Goal: Navigation & Orientation: Find specific page/section

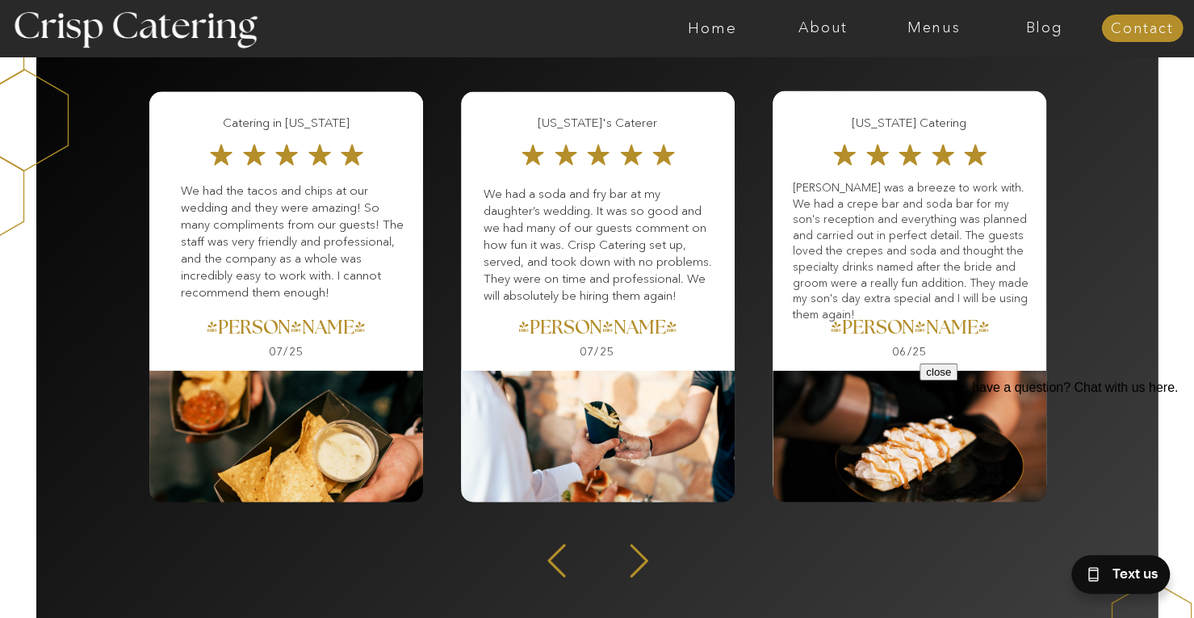
scroll to position [2090, 0]
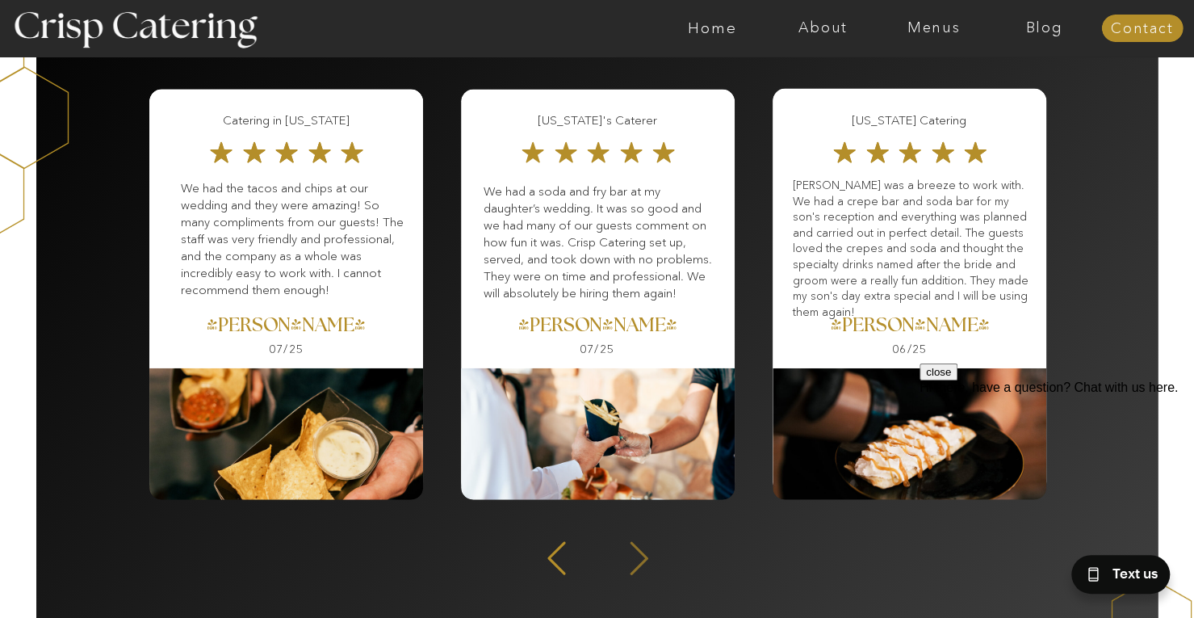
click at [633, 542] on icon at bounding box center [639, 558] width 43 height 40
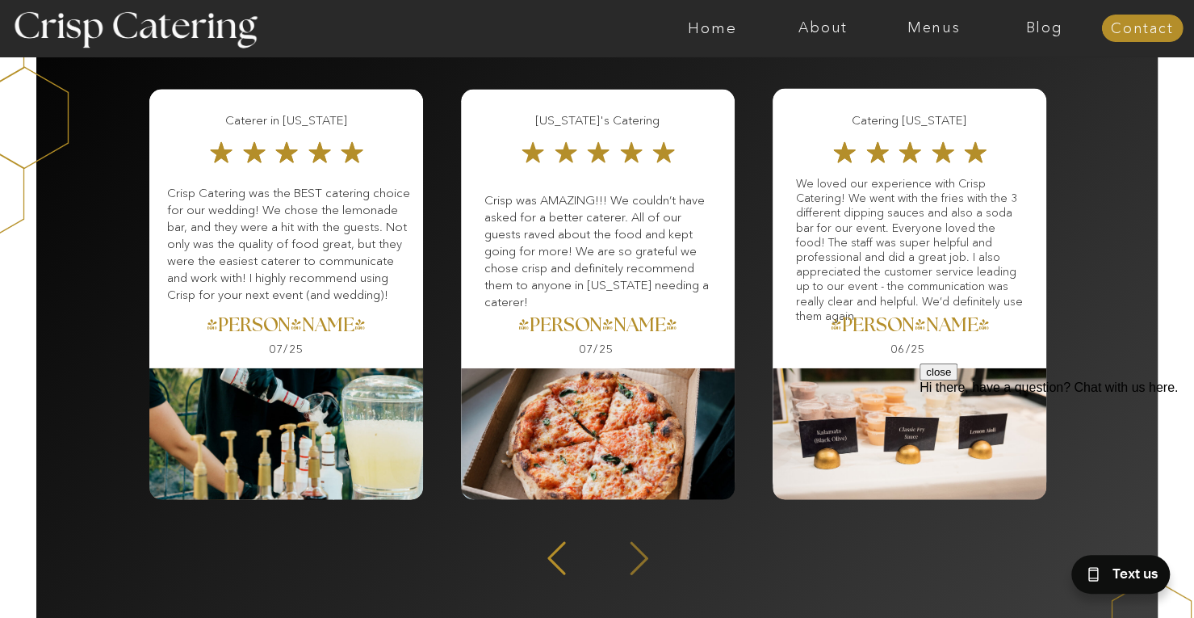
click at [639, 566] on icon at bounding box center [639, 558] width 43 height 40
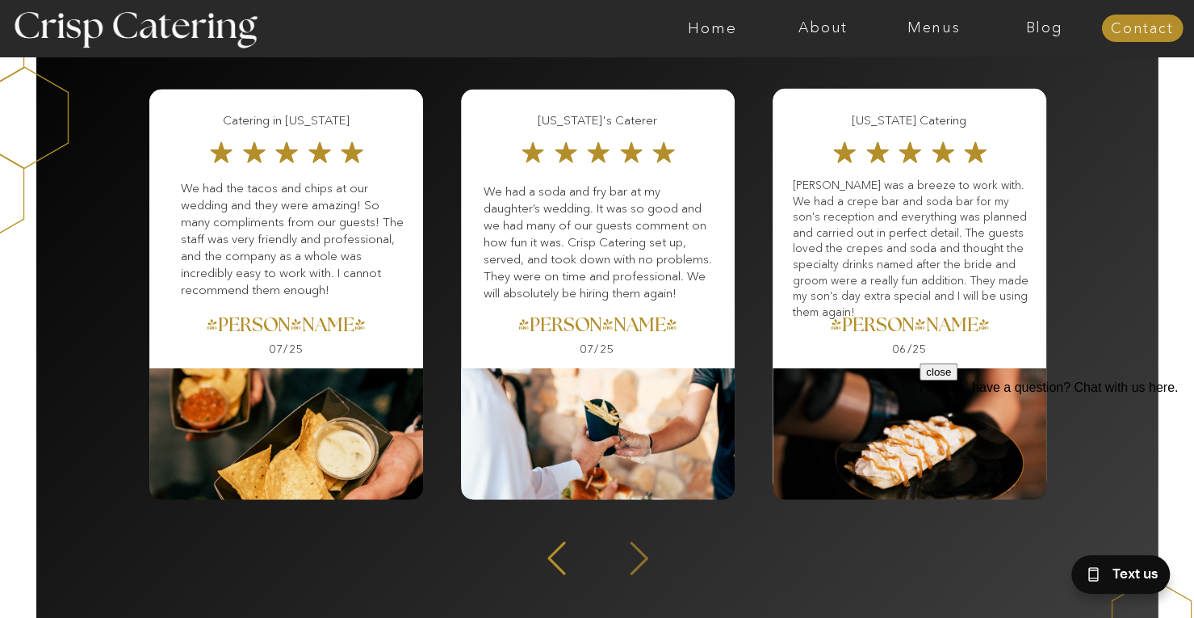
click at [639, 566] on icon at bounding box center [639, 558] width 43 height 40
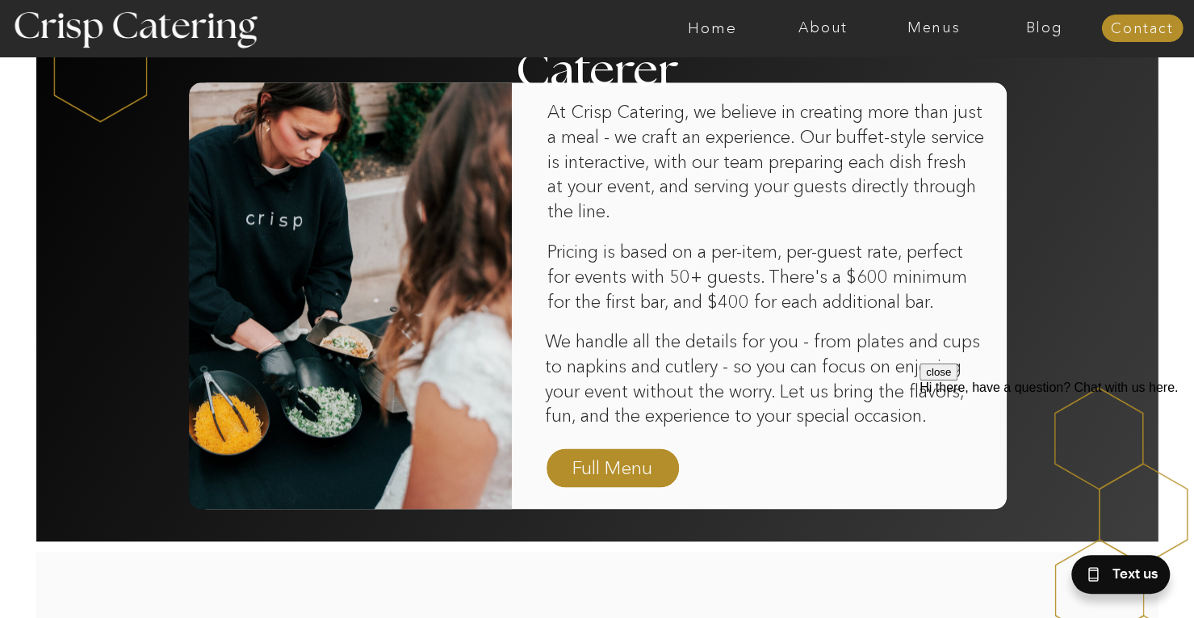
scroll to position [1020, 0]
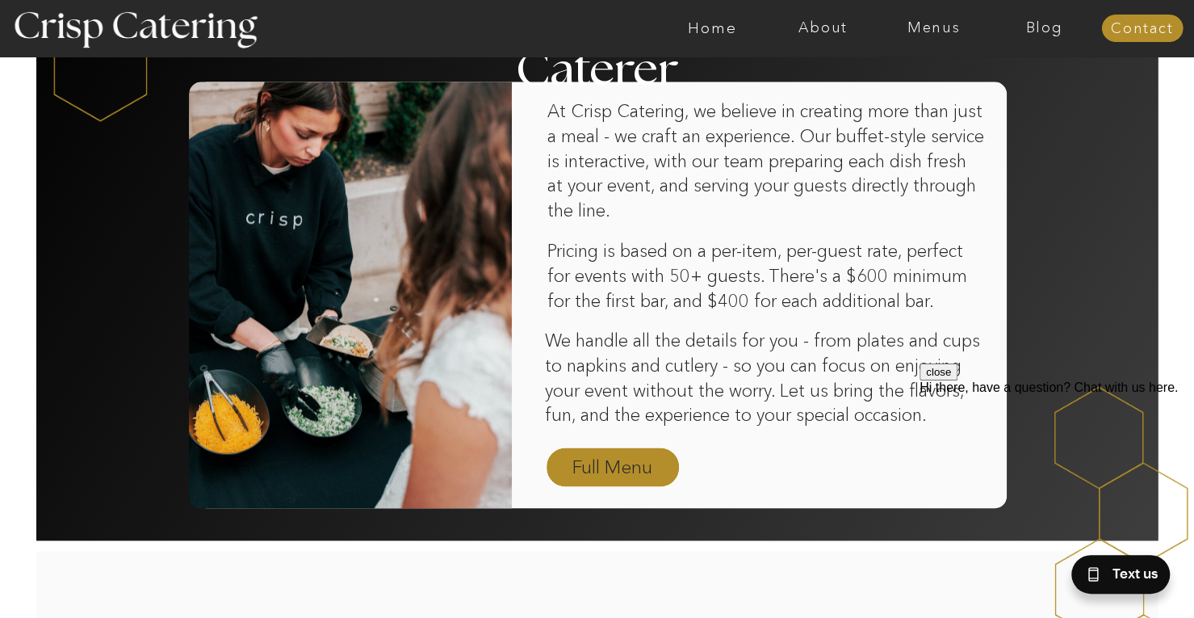
click at [599, 463] on nav "Full Menu" at bounding box center [613, 468] width 94 height 28
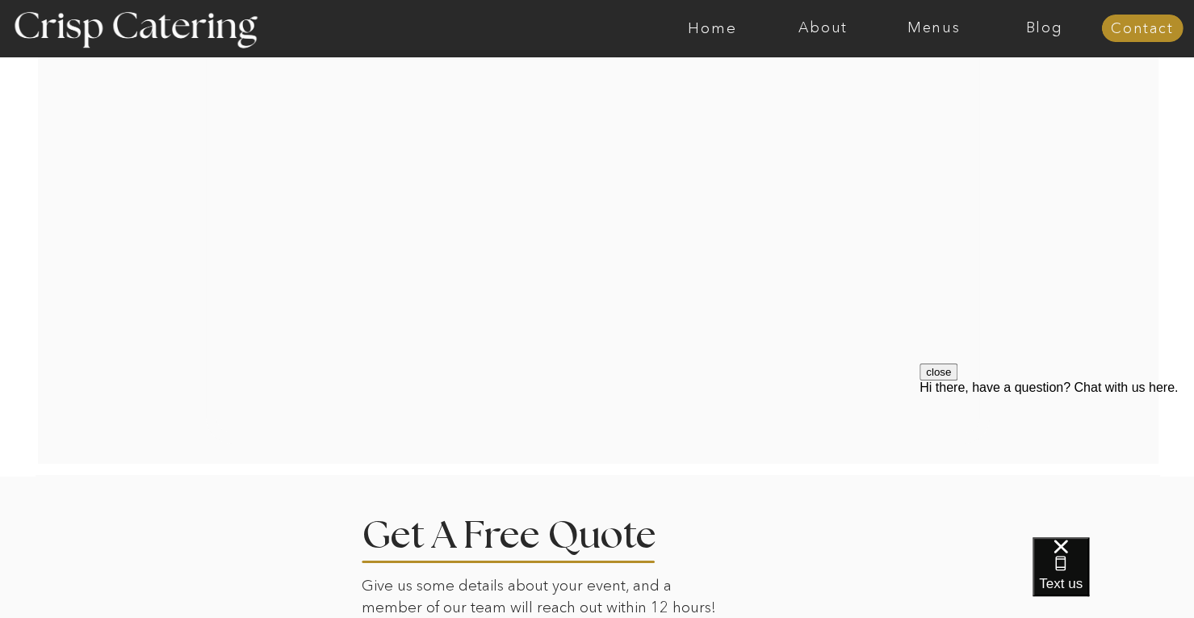
scroll to position [2261, 0]
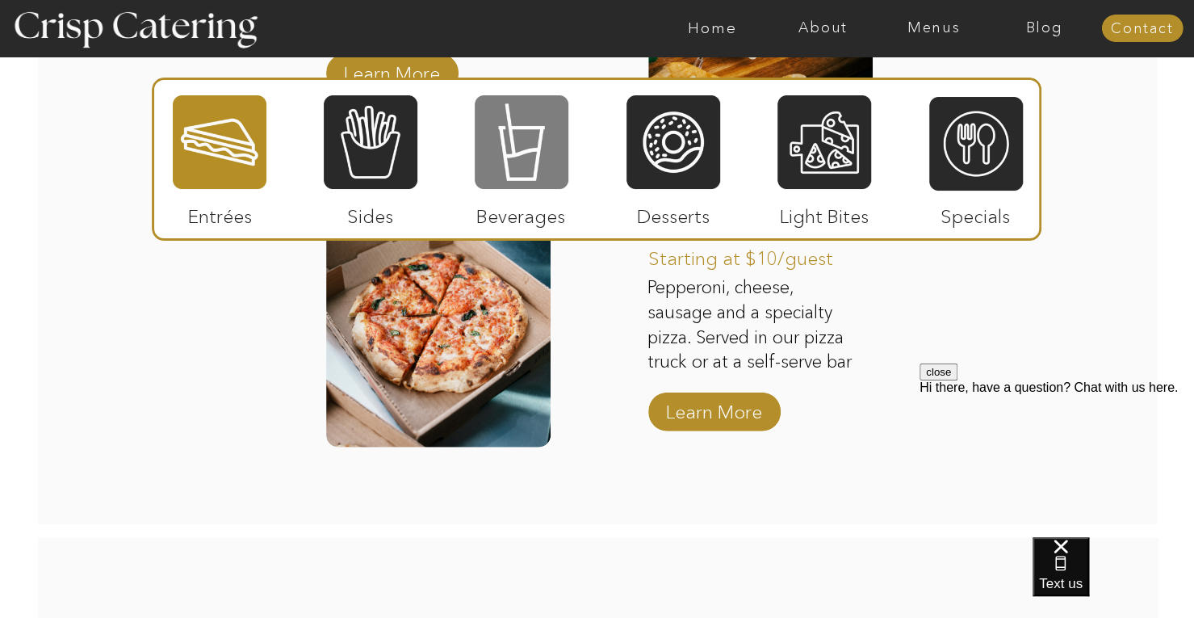
click at [541, 145] on div at bounding box center [522, 142] width 94 height 97
